Goal: Task Accomplishment & Management: Use online tool/utility

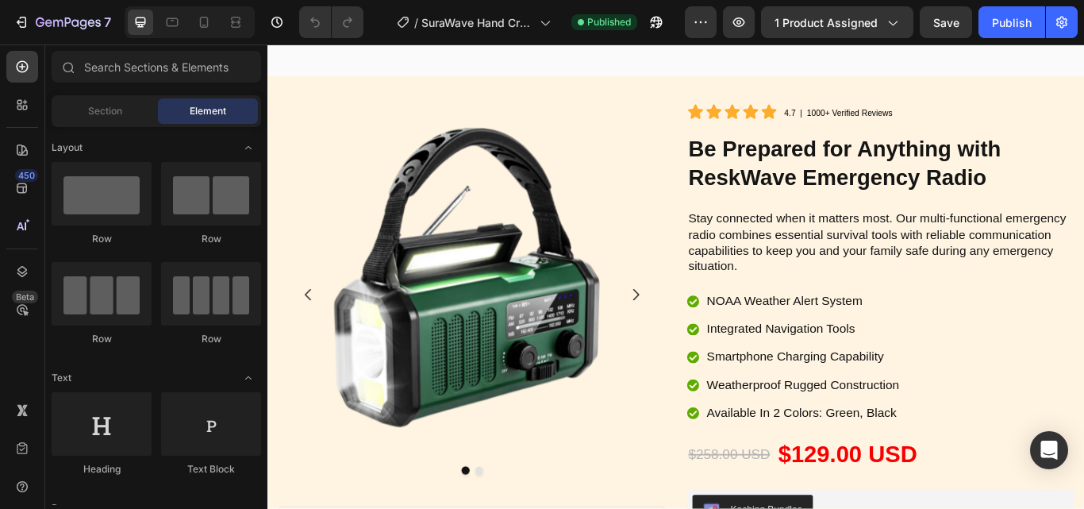
scroll to position [5282, 0]
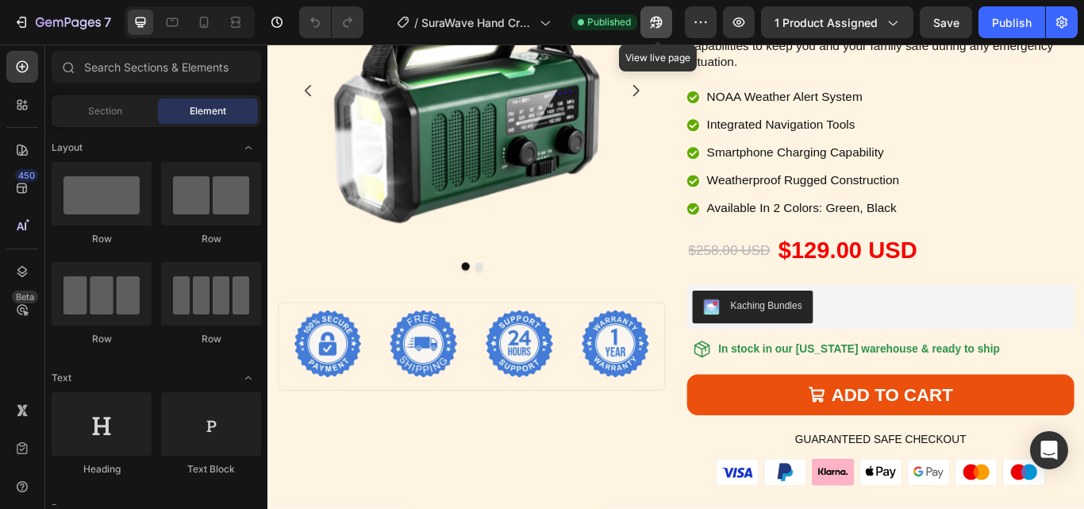
click at [659, 18] on icon "button" at bounding box center [657, 22] width 16 height 16
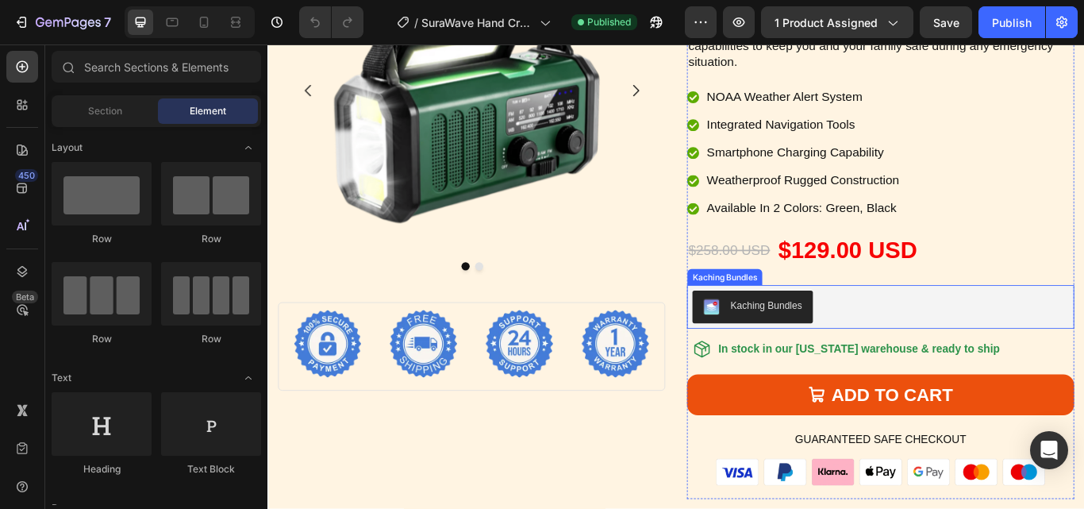
click at [931, 343] on div "Kaching Bundles" at bounding box center [982, 351] width 439 height 38
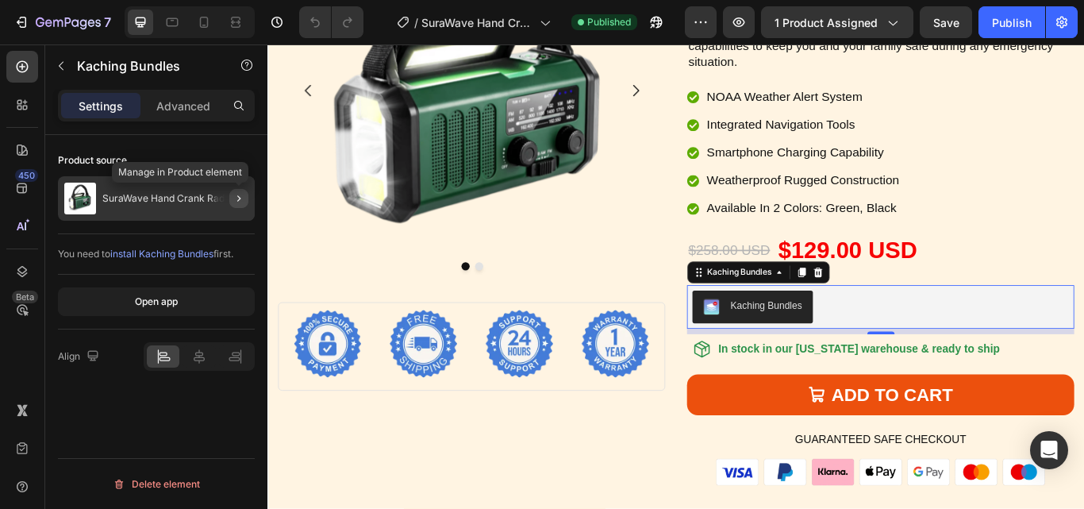
click at [237, 202] on icon "button" at bounding box center [239, 198] width 13 height 13
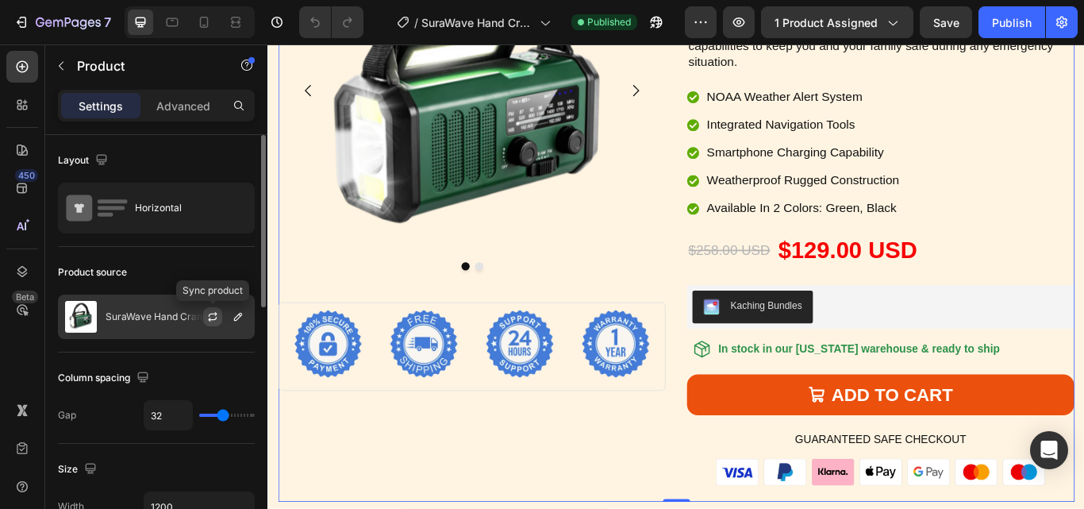
click at [210, 317] on icon "button" at bounding box center [212, 316] width 13 height 13
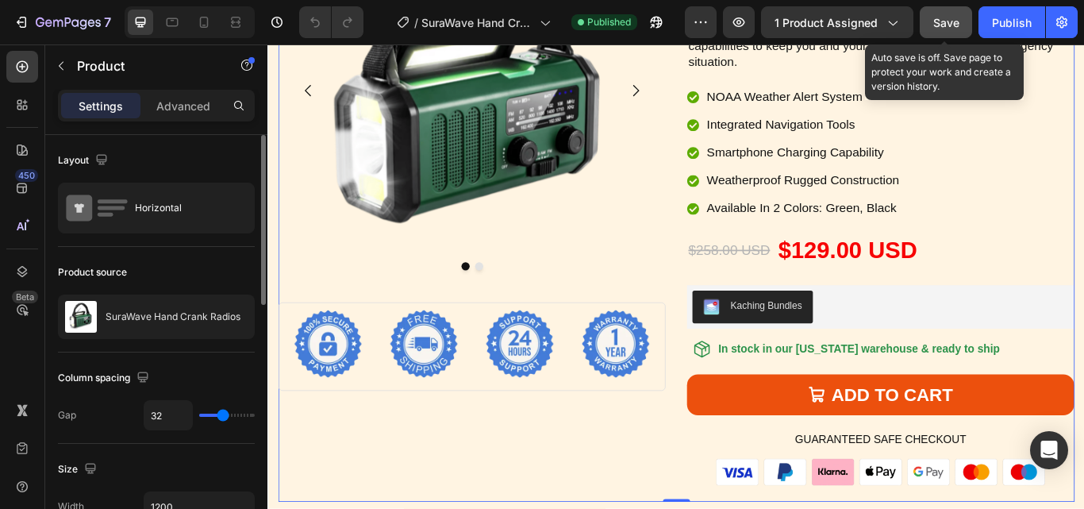
click at [948, 22] on span "Save" at bounding box center [946, 22] width 26 height 13
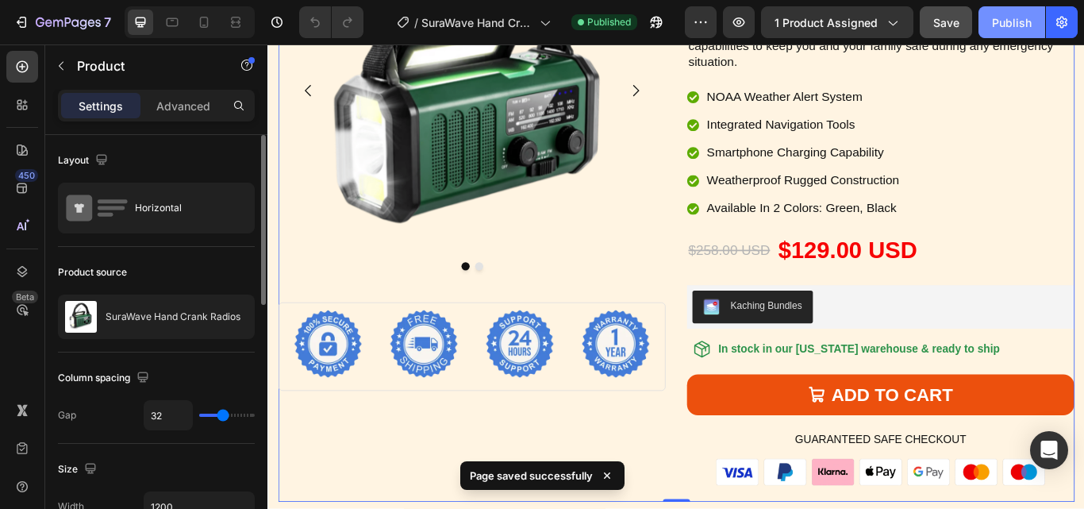
click at [1013, 16] on div "Publish" at bounding box center [1012, 22] width 40 height 17
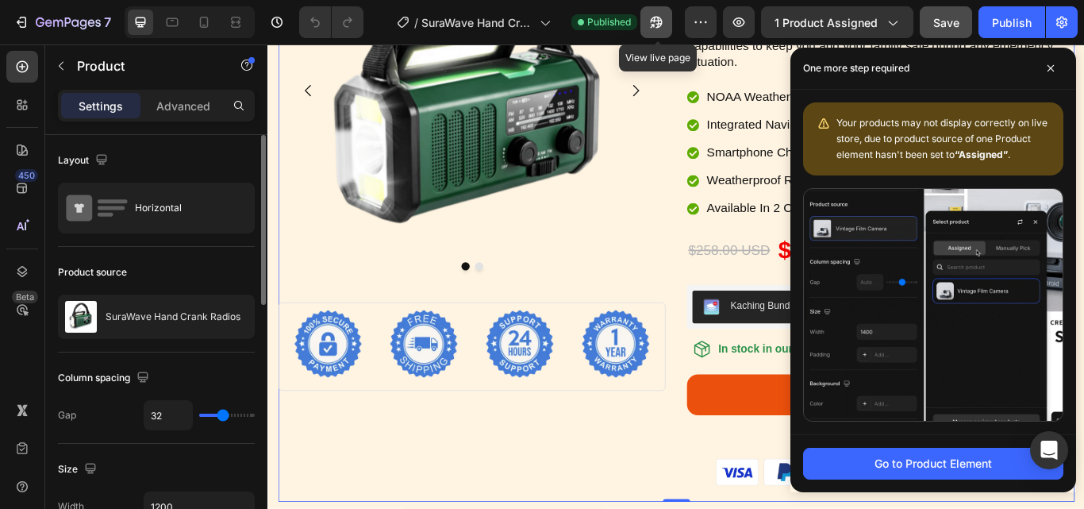
click at [656, 22] on icon "button" at bounding box center [657, 23] width 12 height 12
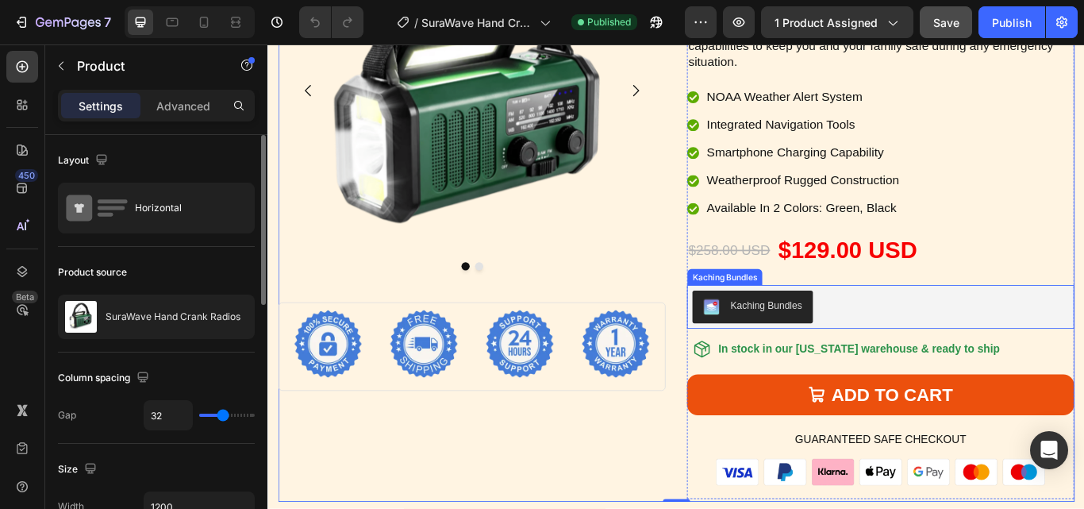
click at [1016, 348] on div "Kaching Bundles" at bounding box center [982, 351] width 439 height 38
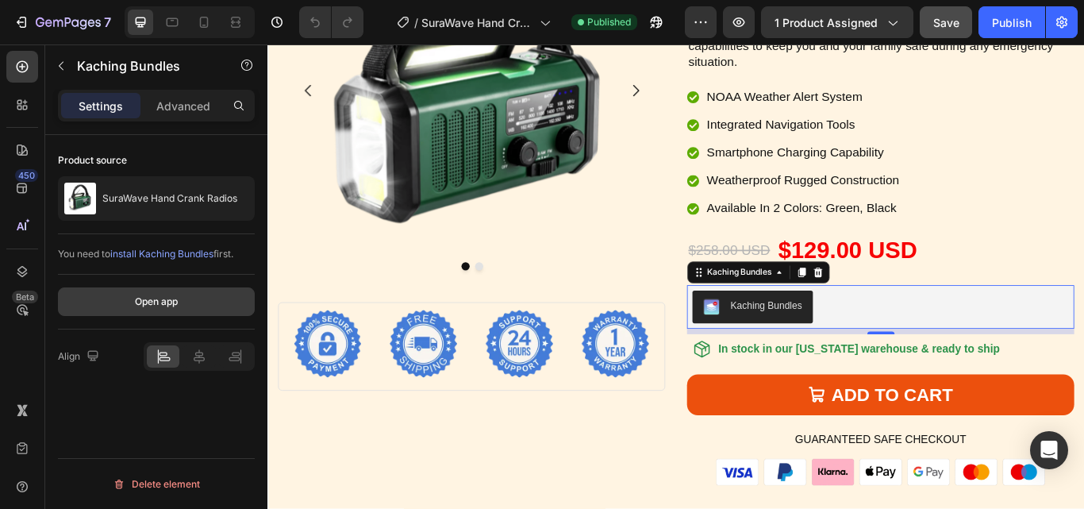
drag, startPoint x: 171, startPoint y: 304, endPoint x: 156, endPoint y: 302, distance: 15.3
click at [156, 302] on div "Open app" at bounding box center [156, 301] width 43 height 14
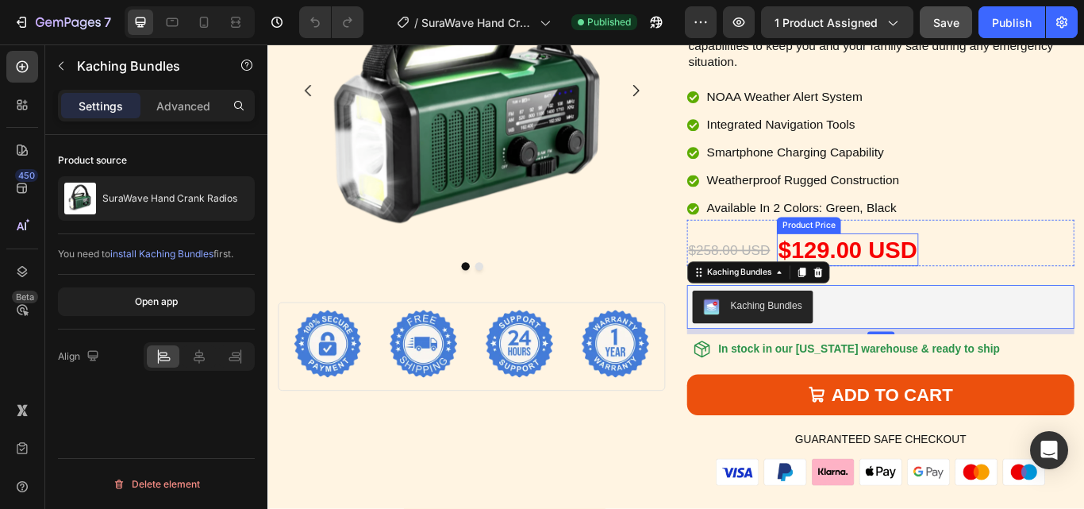
click at [974, 280] on div "$129.00 USD" at bounding box center [943, 284] width 165 height 38
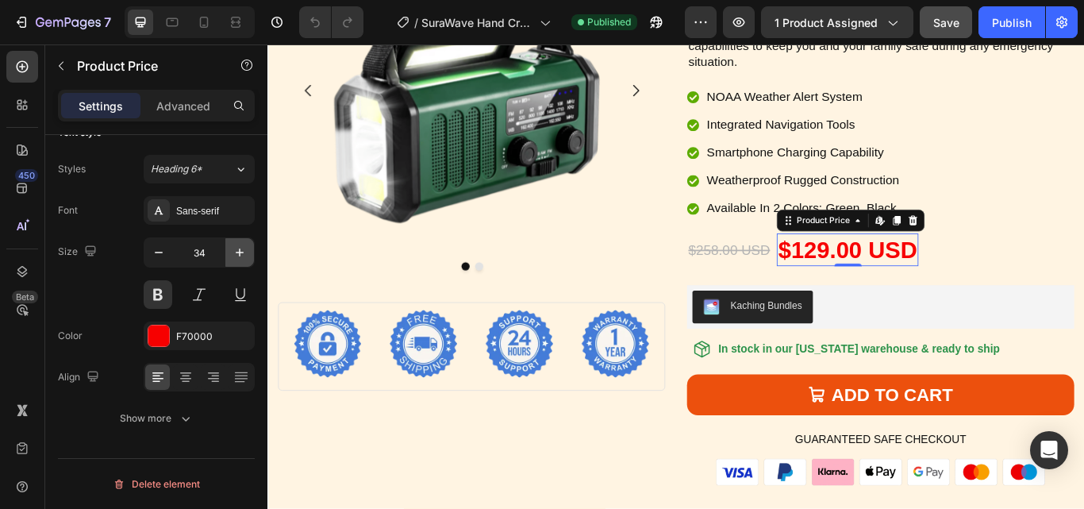
scroll to position [0, 0]
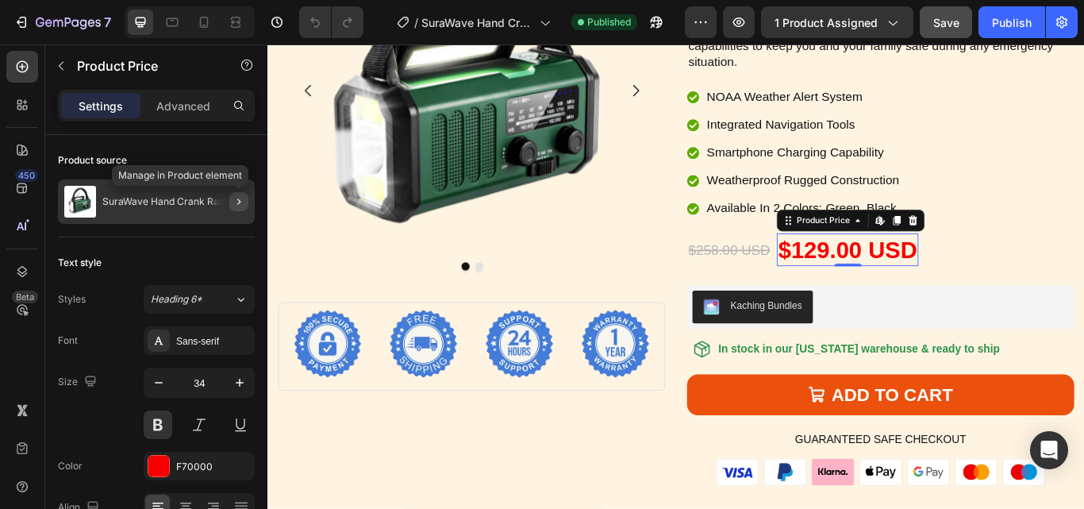
click at [239, 201] on icon "button" at bounding box center [238, 201] width 3 height 6
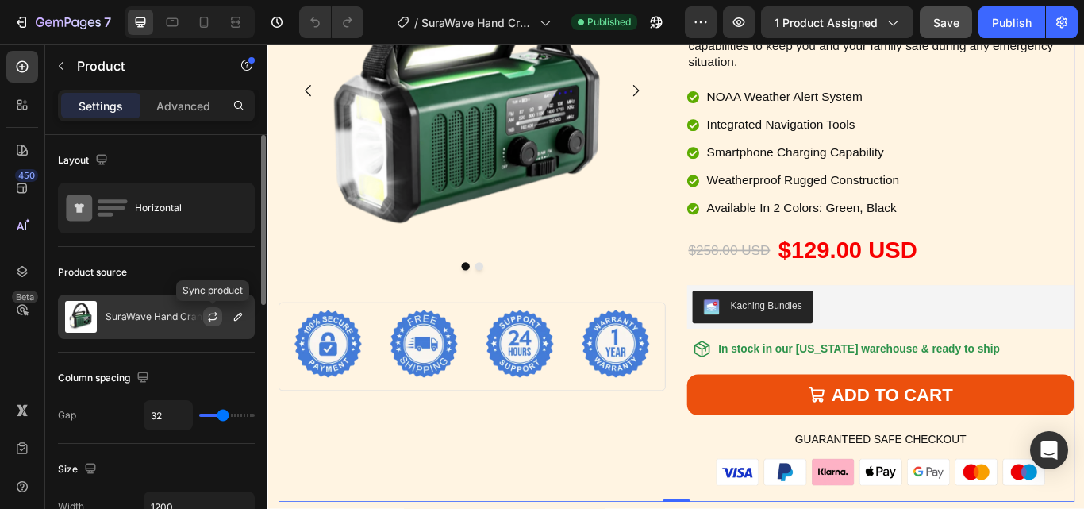
click at [209, 314] on icon "button" at bounding box center [212, 316] width 13 height 13
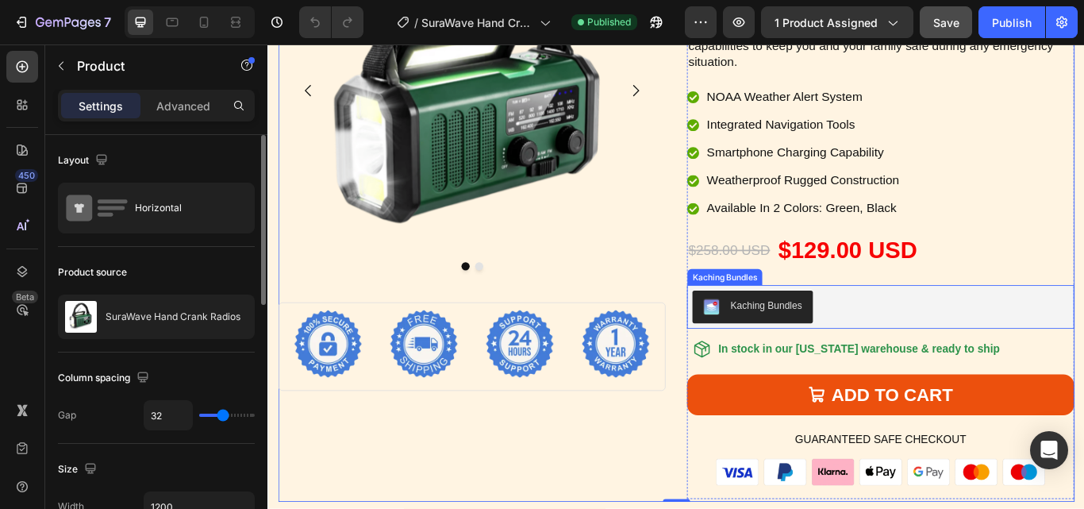
click at [987, 346] on div "Kaching Bundles" at bounding box center [982, 351] width 439 height 38
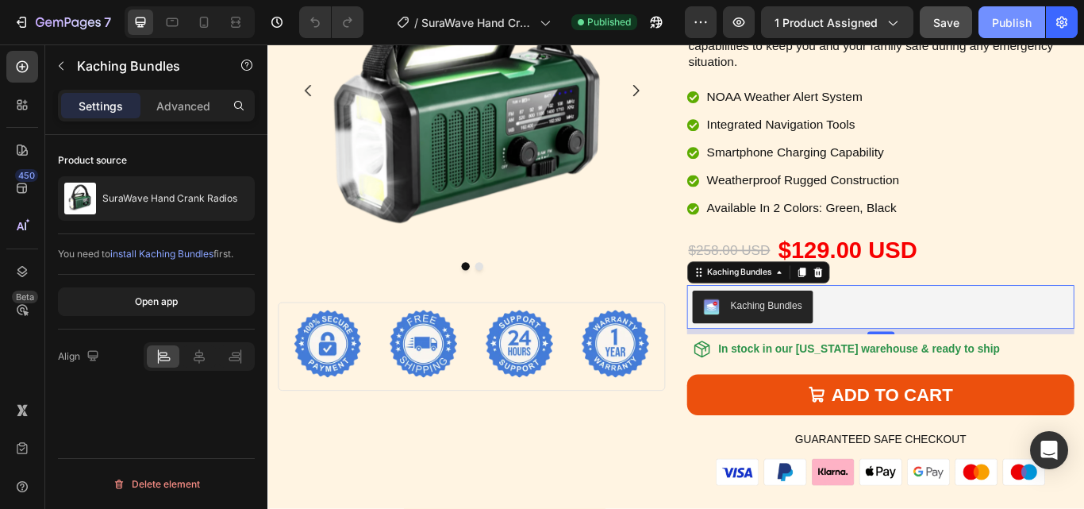
click at [1013, 18] on div "Publish" at bounding box center [1012, 22] width 40 height 17
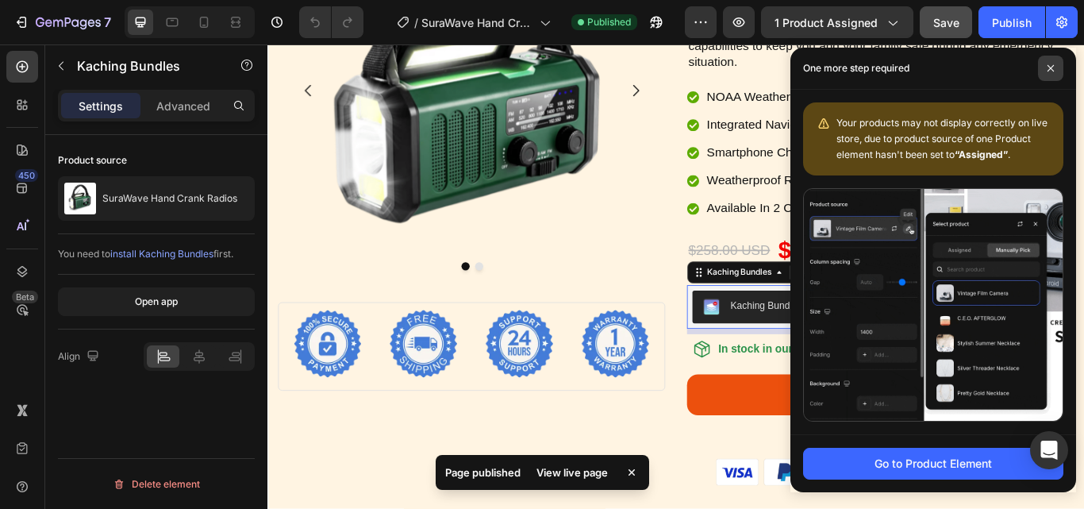
click at [1054, 70] on icon at bounding box center [1051, 68] width 8 height 8
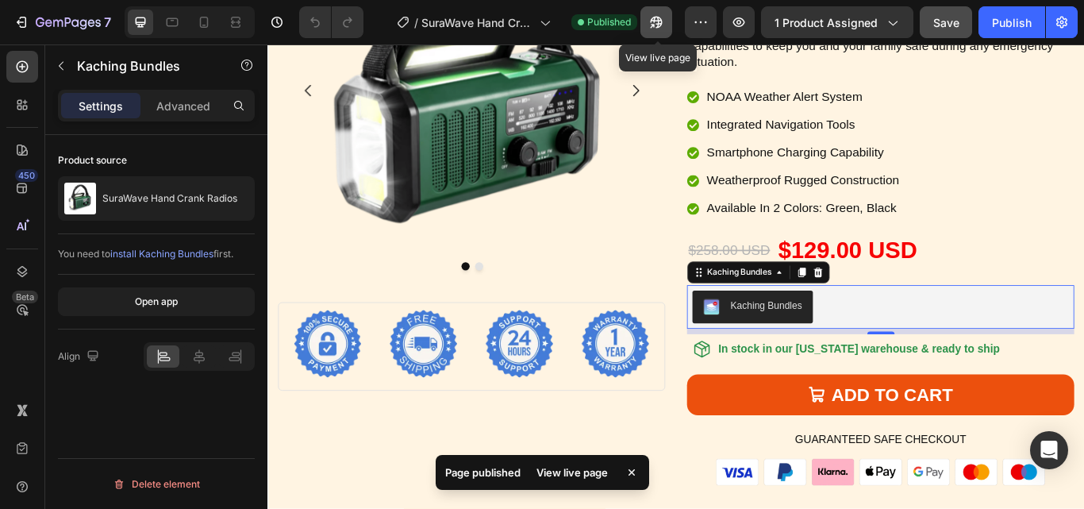
click at [652, 23] on icon "button" at bounding box center [657, 22] width 16 height 16
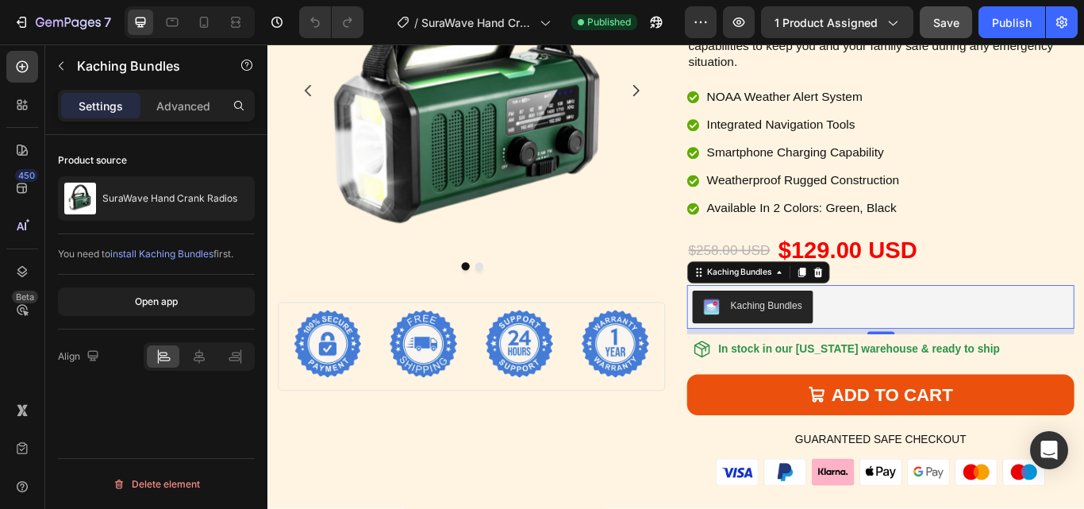
scroll to position [5044, 0]
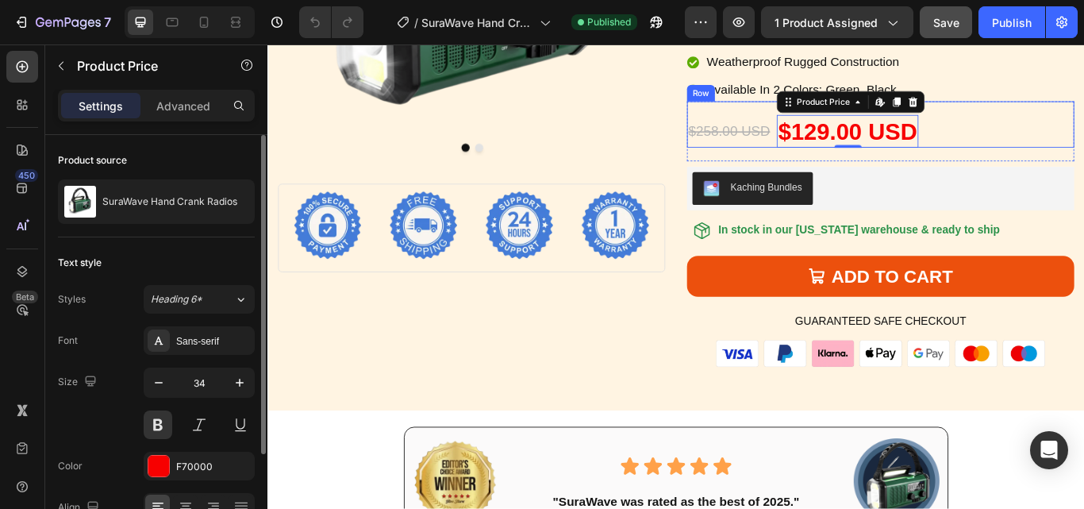
click at [836, 116] on div "$258.00 USD Product Price Product Price $129.00 USD Product Price Edit content …" at bounding box center [982, 138] width 452 height 54
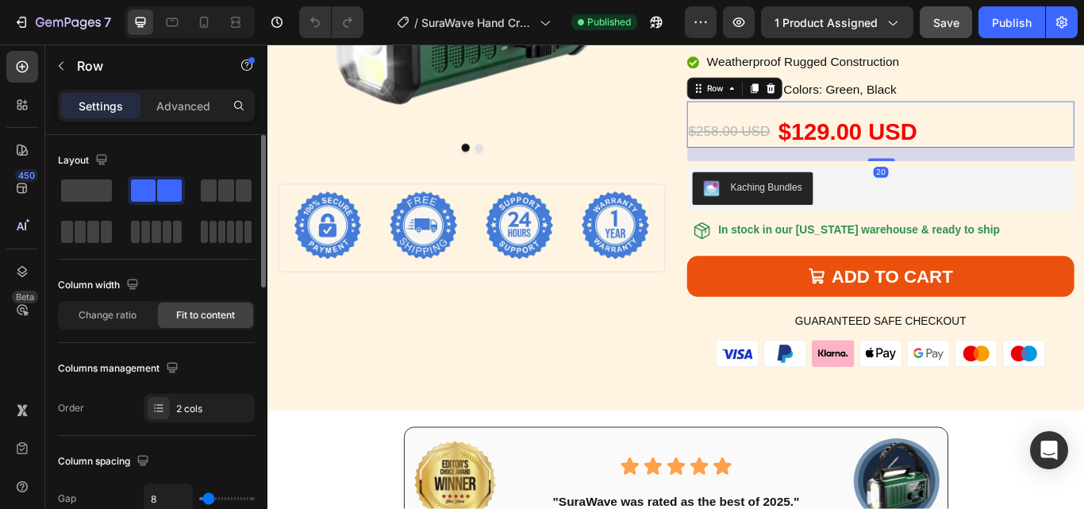
scroll to position [238, 0]
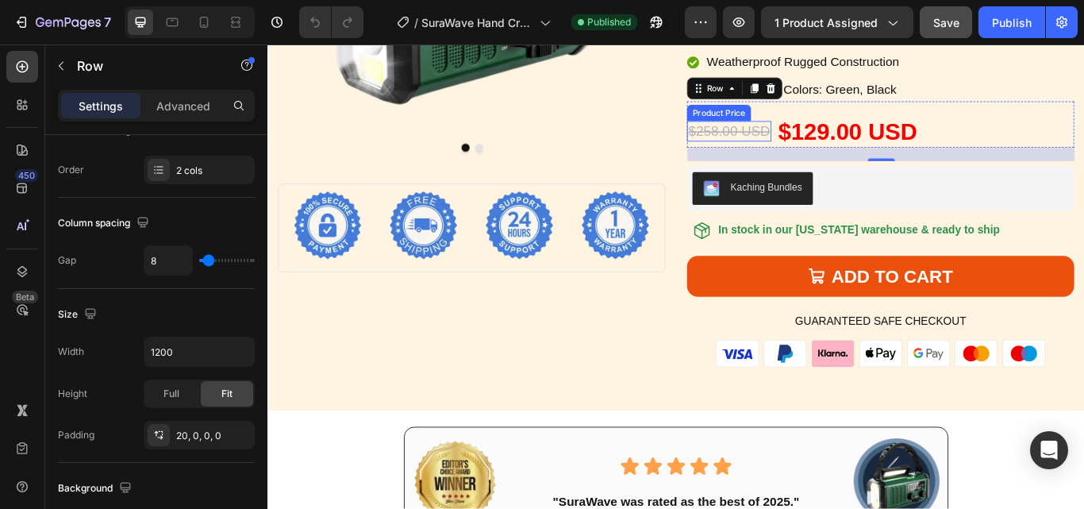
click at [816, 144] on div "$258.00 USD" at bounding box center [805, 146] width 98 height 24
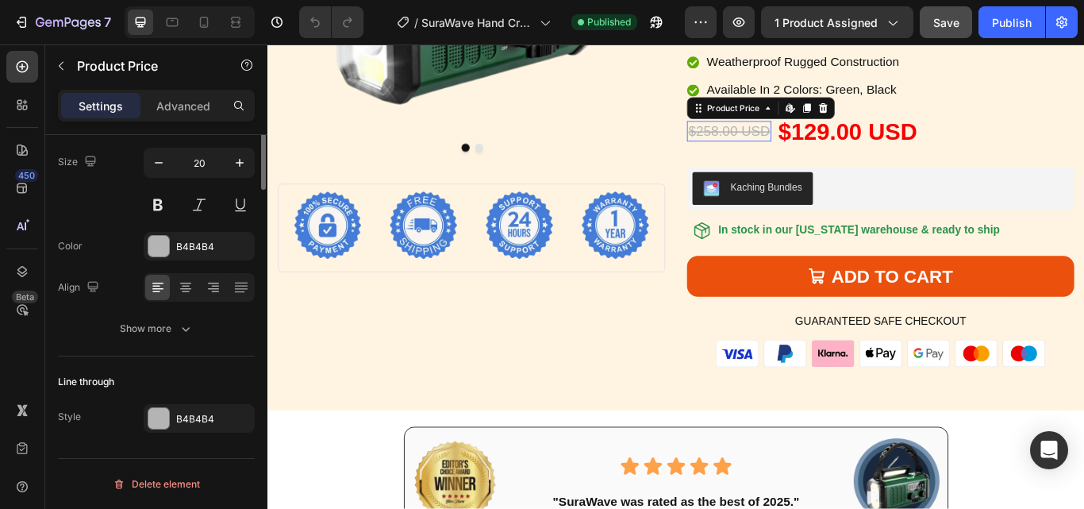
scroll to position [0, 0]
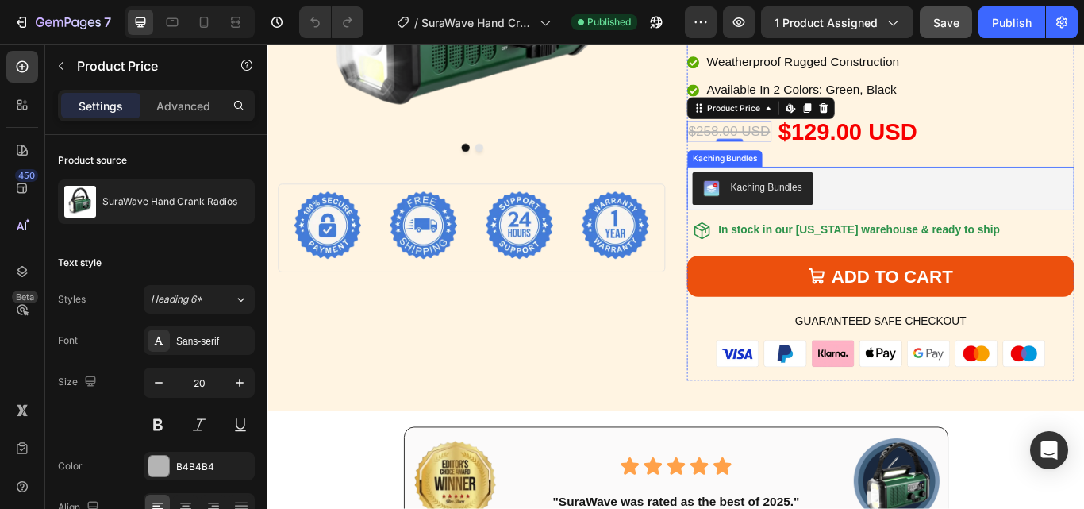
click at [921, 202] on div "Kaching Bundles" at bounding box center [982, 213] width 439 height 38
